Goal: Information Seeking & Learning: Learn about a topic

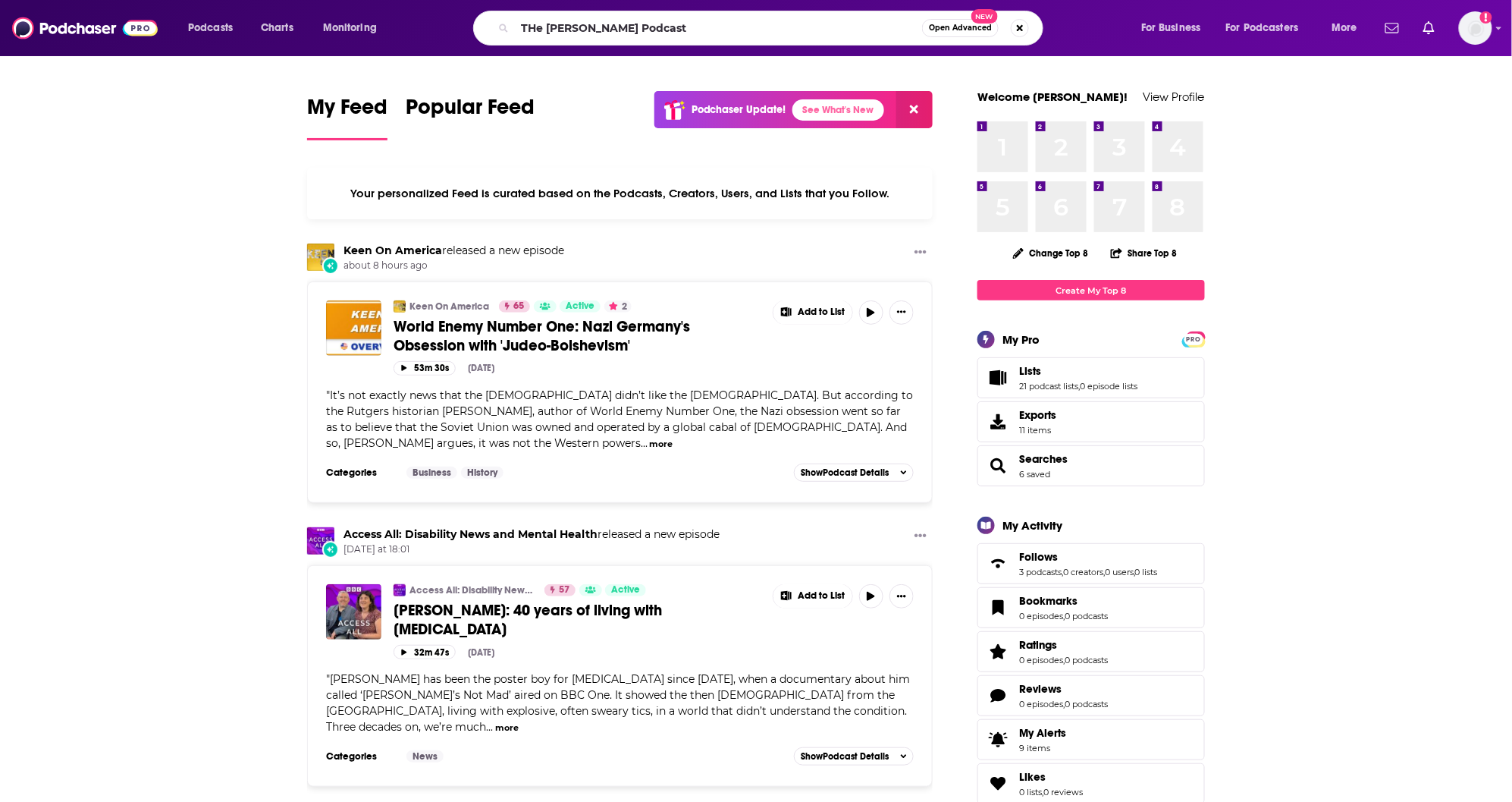
type input "THe [PERSON_NAME] Podcast"
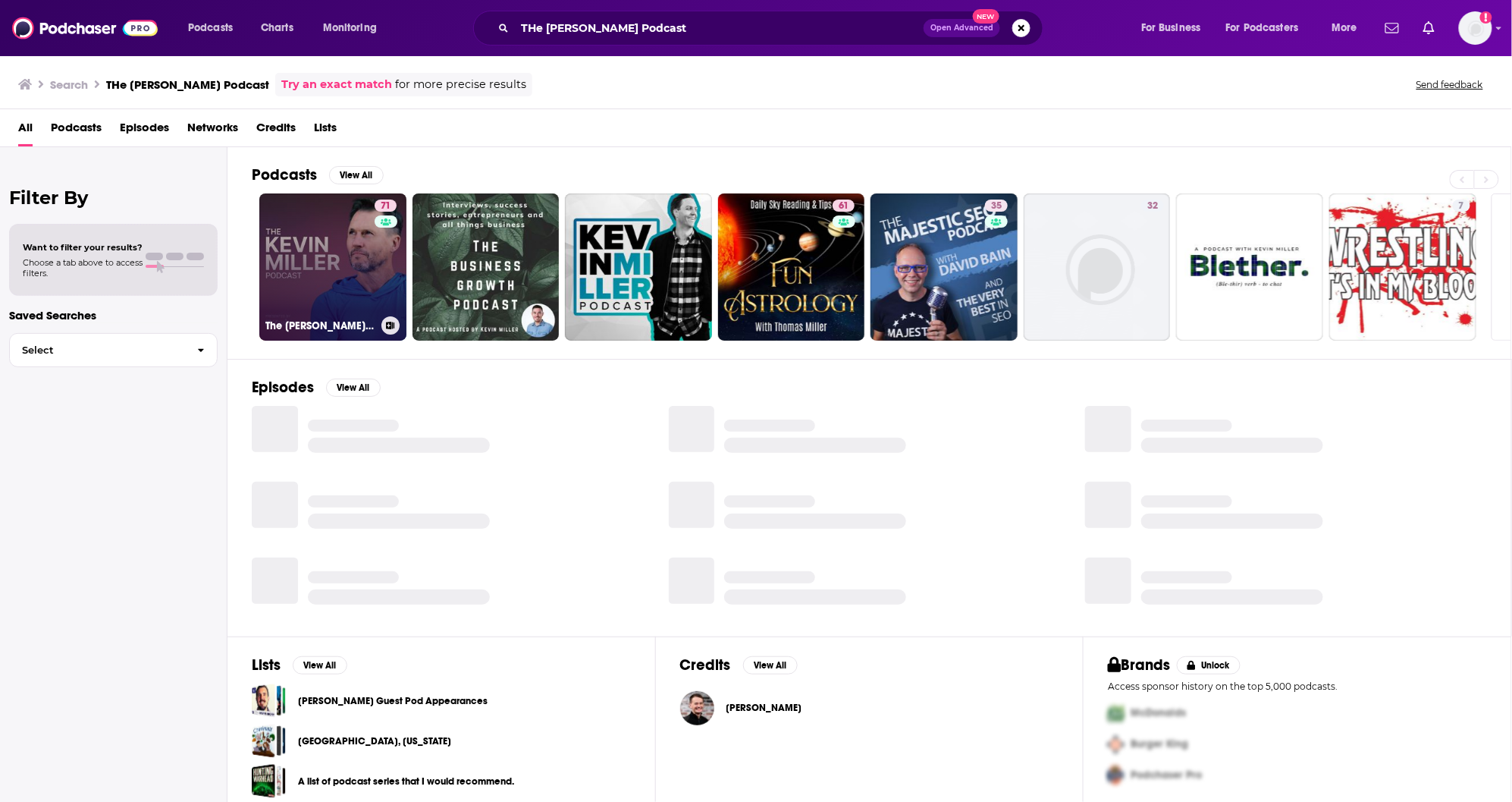
click at [354, 293] on link "71 The [PERSON_NAME] Podcast" at bounding box center [333, 267] width 147 height 147
